Goal: Information Seeking & Learning: Learn about a topic

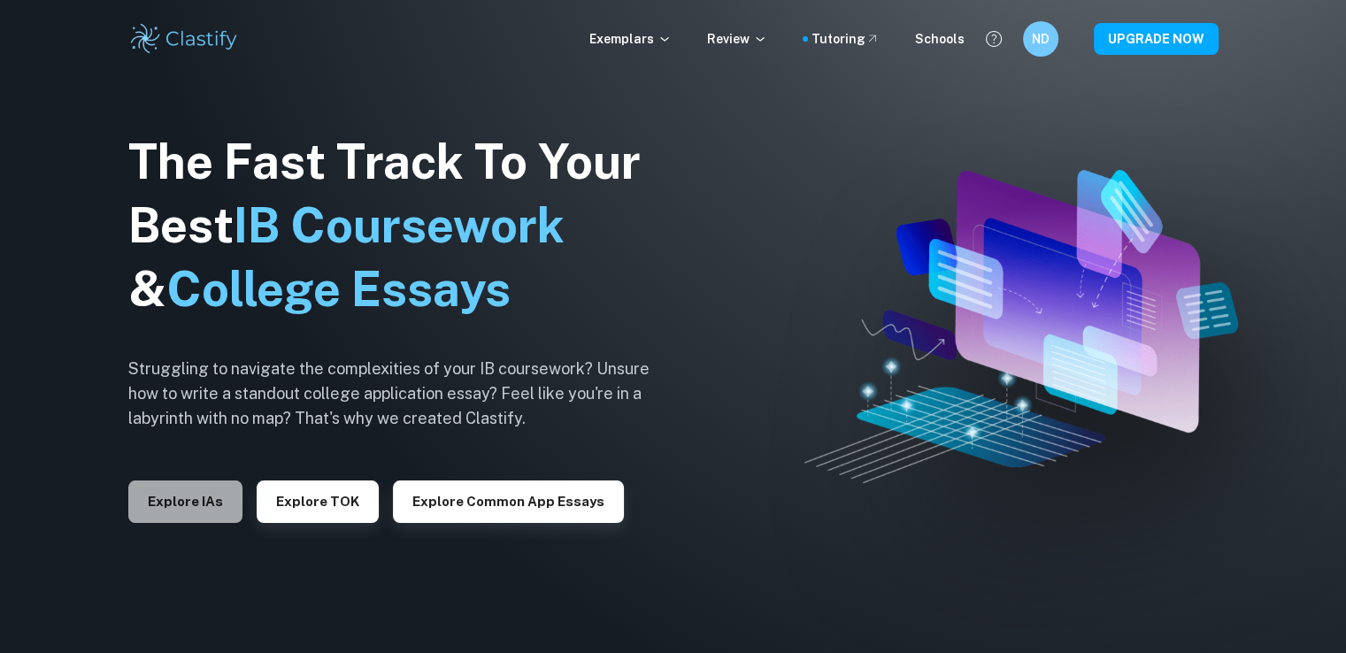
click at [219, 498] on button "Explore IAs" at bounding box center [185, 502] width 114 height 42
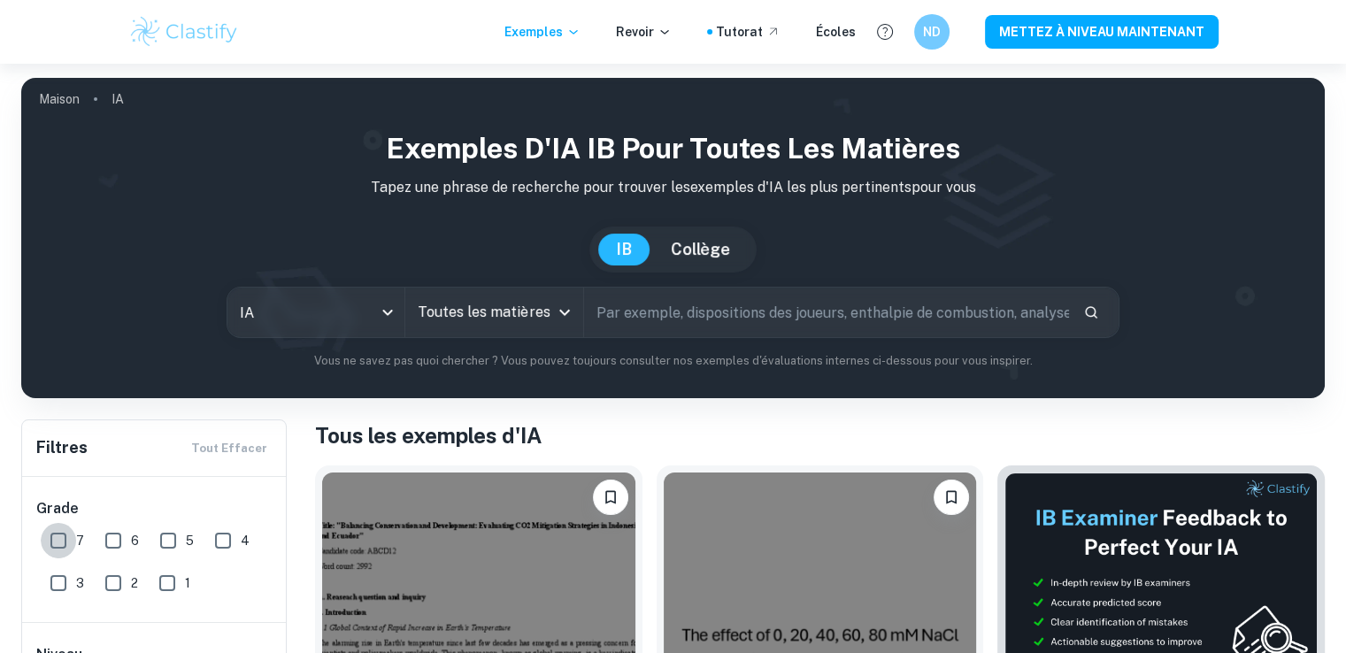
click at [50, 530] on input "7" at bounding box center [58, 540] width 35 height 35
checkbox input "true"
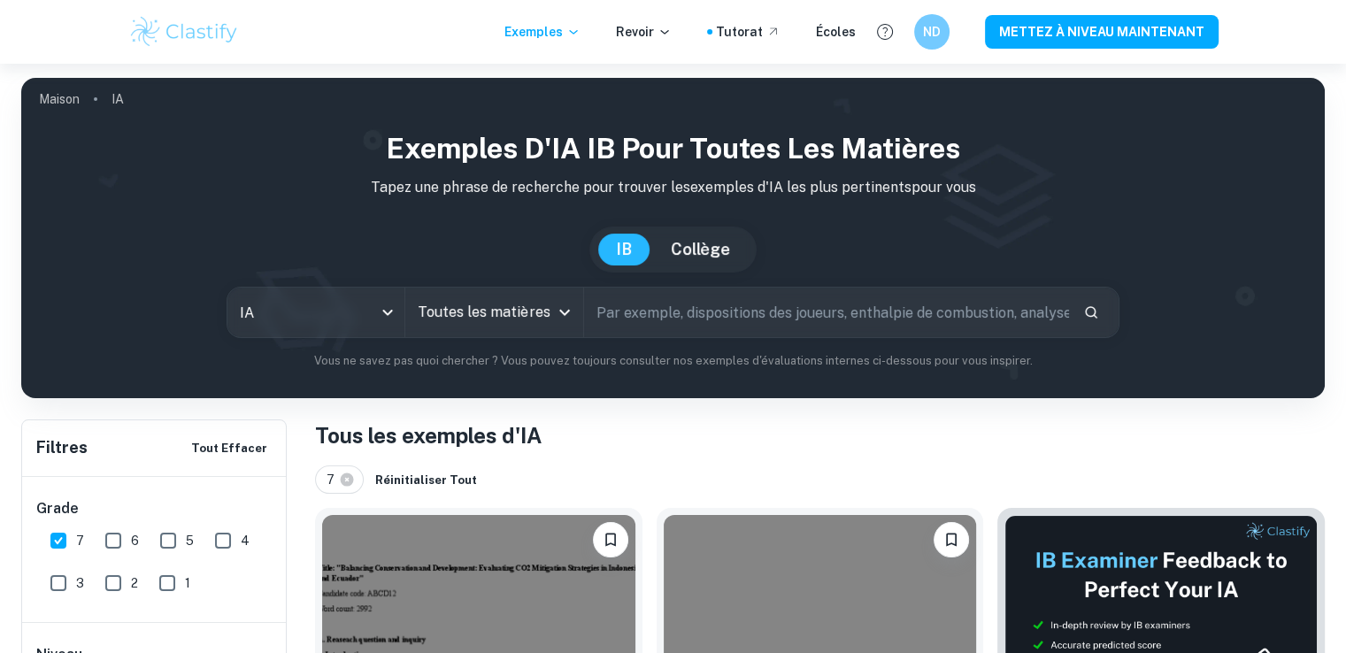
click at [513, 305] on input "Toutes les matières" at bounding box center [480, 313] width 135 height 34
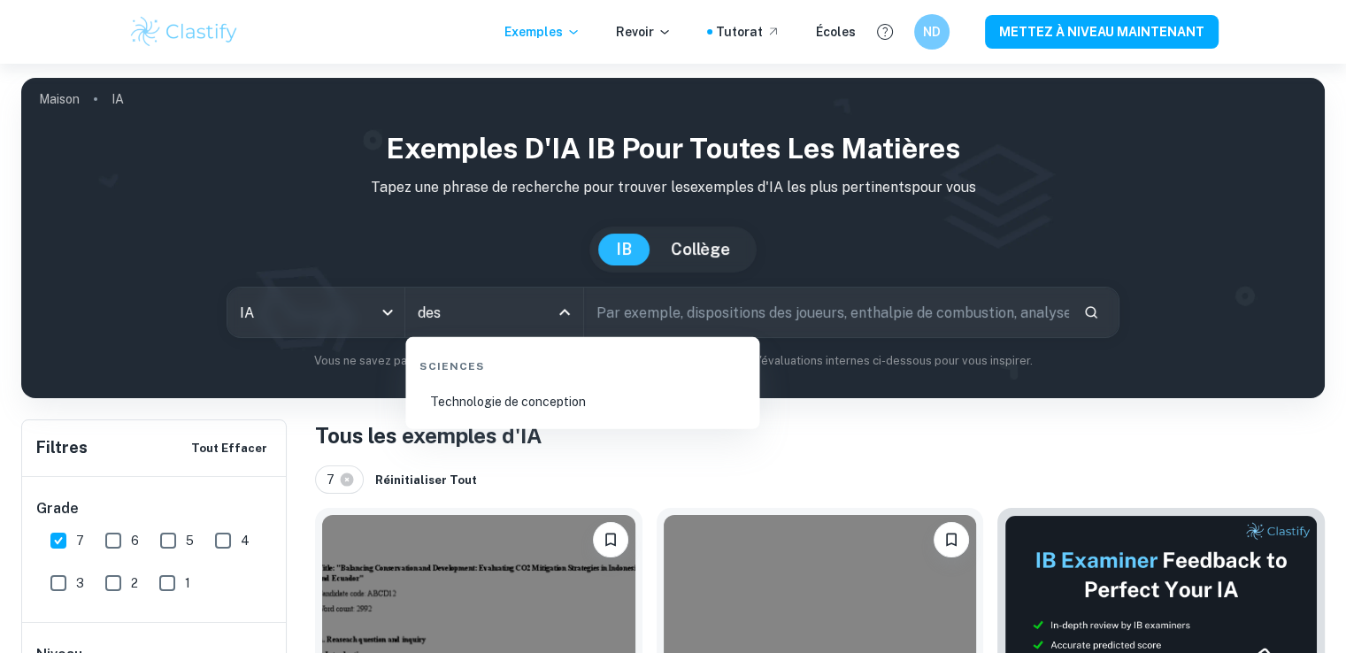
click at [529, 397] on font "Technologie de conception" at bounding box center [508, 402] width 156 height 14
type input "Design technology"
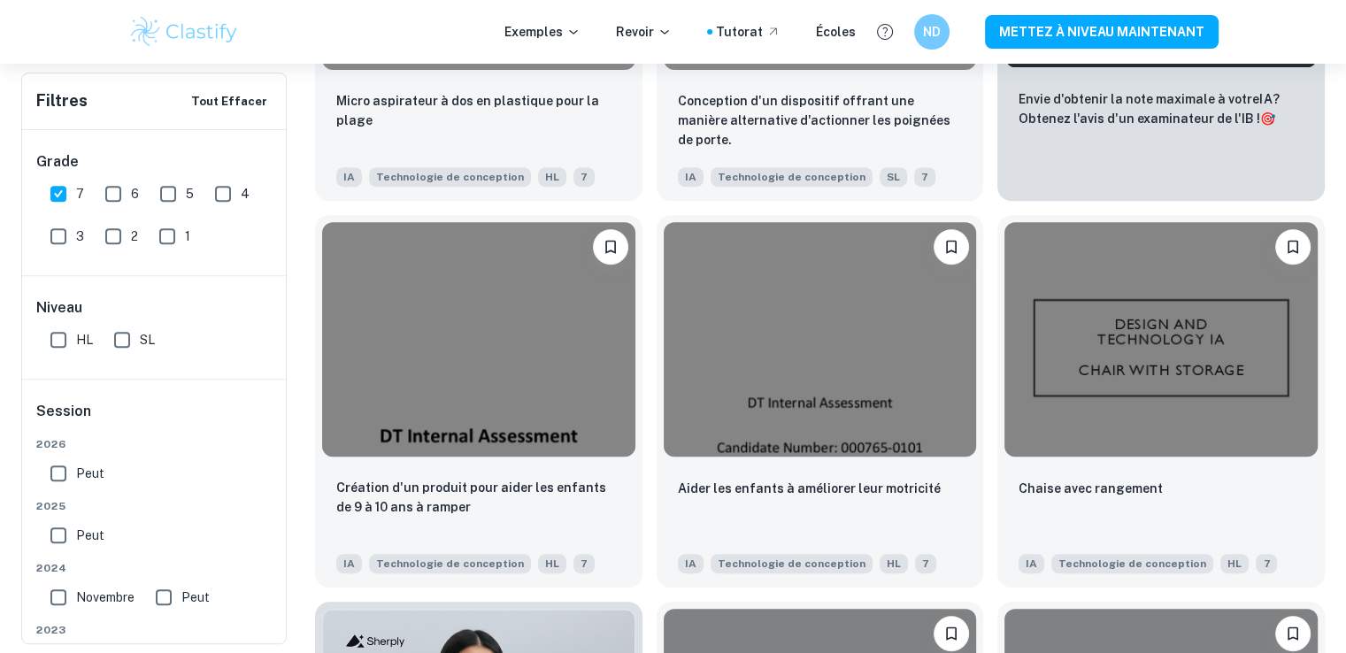
scroll to position [683, 0]
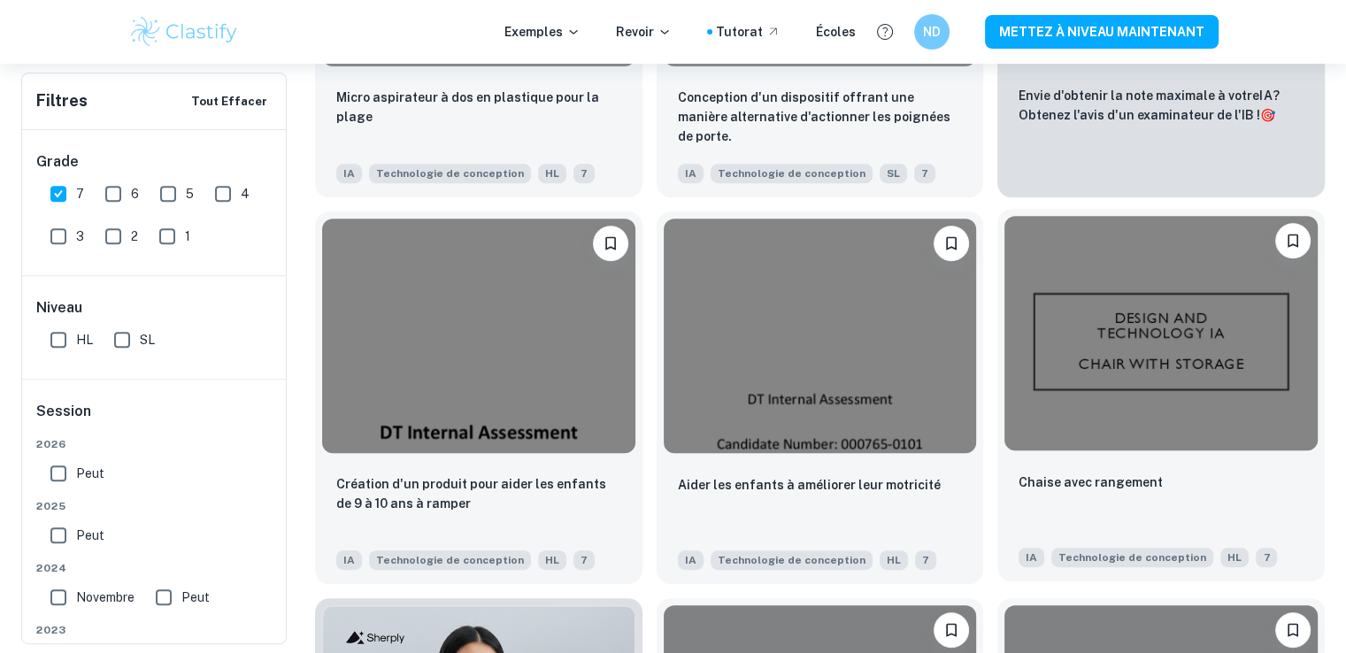
click at [1099, 286] on img at bounding box center [1161, 333] width 313 height 235
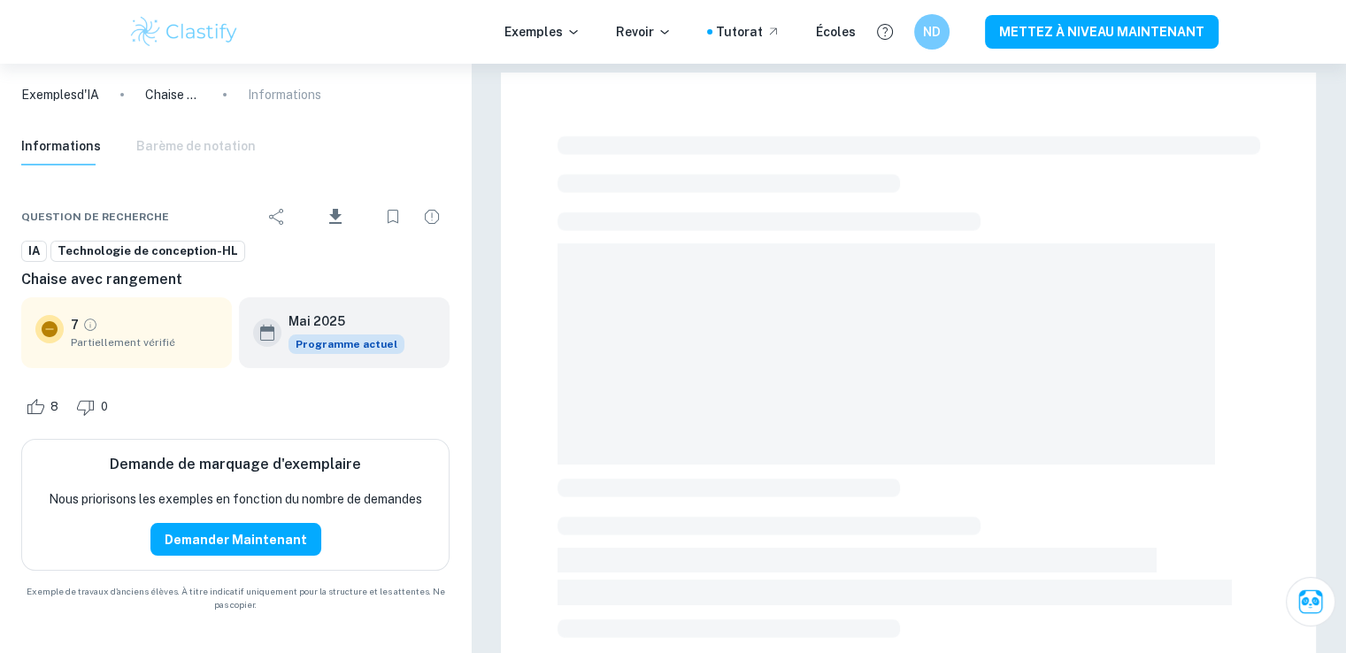
scroll to position [64, 0]
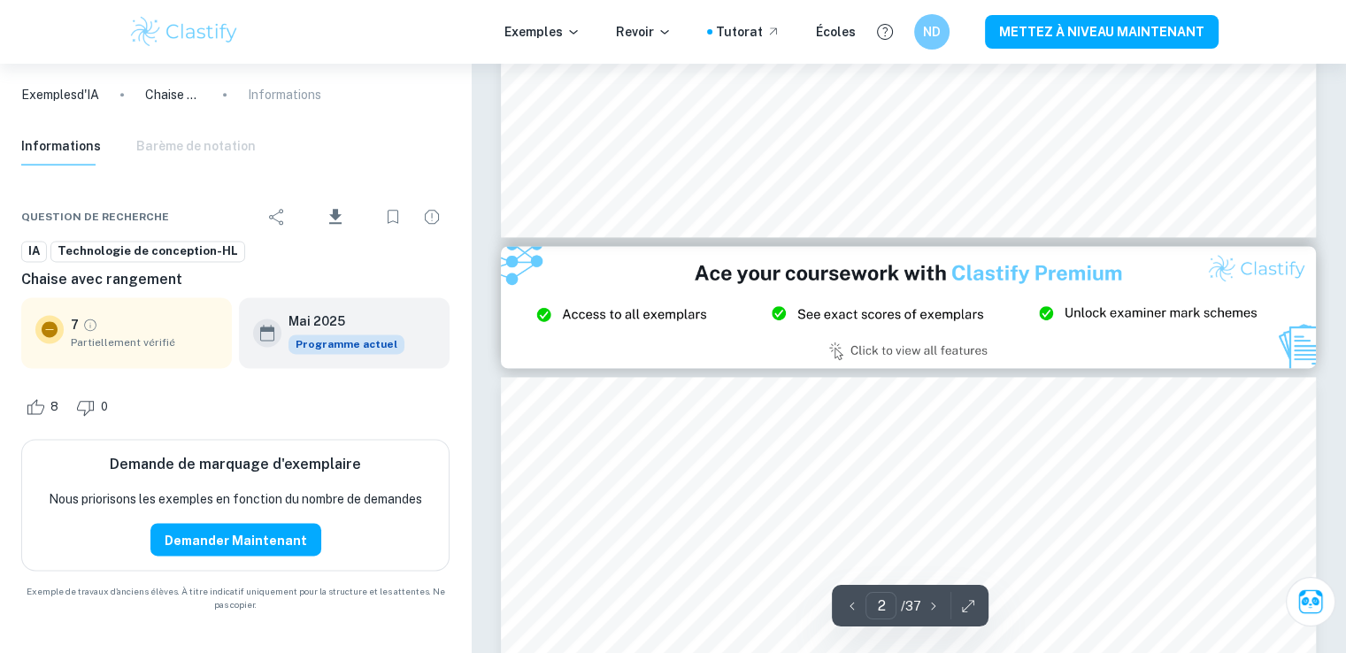
type input "3"
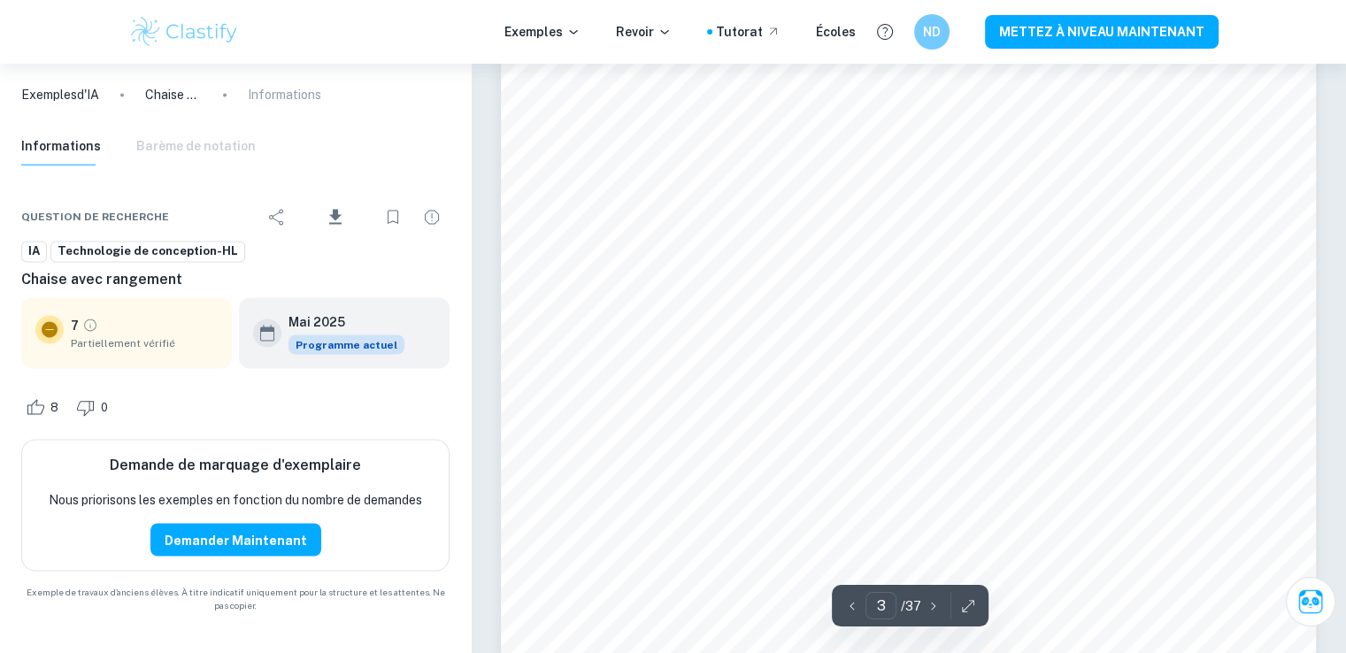
scroll to position [3073, 0]
